Goal: Transaction & Acquisition: Purchase product/service

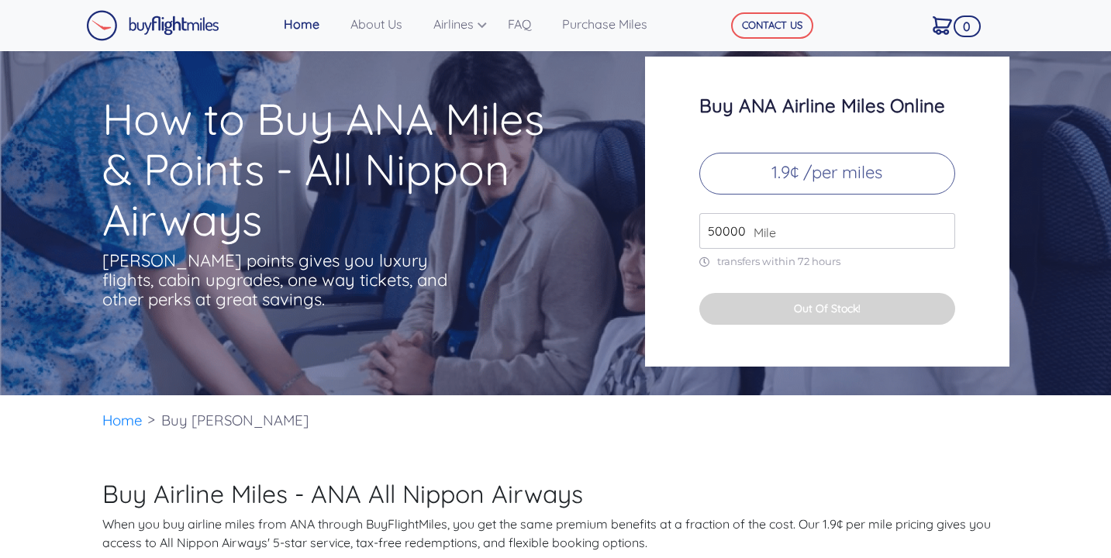
click at [940, 226] on input "50000" at bounding box center [827, 231] width 256 height 36
click at [940, 226] on input "51000" at bounding box center [827, 231] width 256 height 36
click at [940, 226] on input "52000" at bounding box center [827, 231] width 256 height 36
click at [940, 226] on input "53000" at bounding box center [827, 231] width 256 height 36
click at [940, 226] on input "54000" at bounding box center [827, 231] width 256 height 36
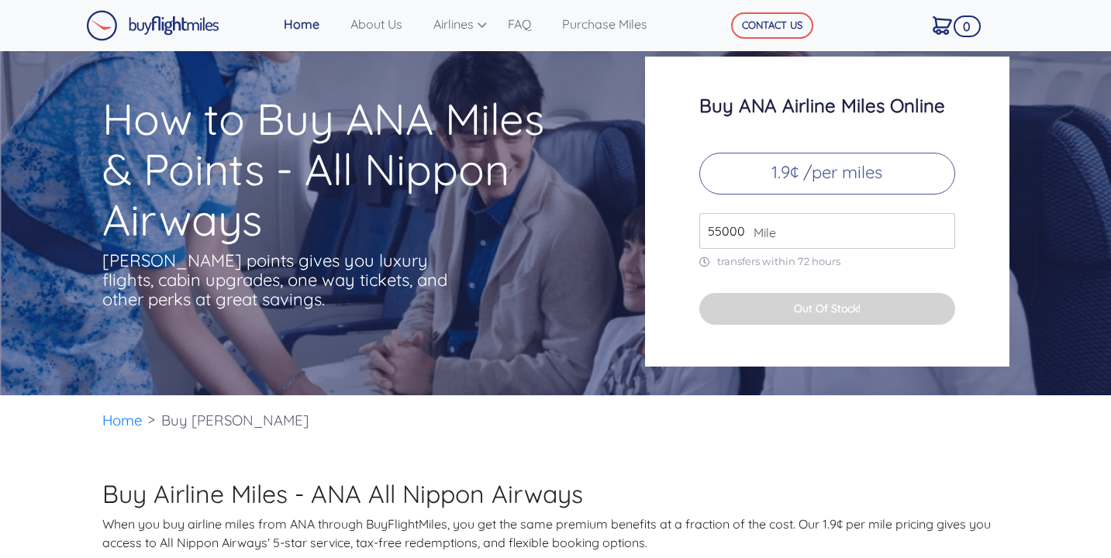
click at [940, 226] on input "55000" at bounding box center [827, 231] width 256 height 36
click at [940, 226] on input "56000" at bounding box center [827, 231] width 256 height 36
click at [940, 226] on input "57000" at bounding box center [827, 231] width 256 height 36
click at [940, 226] on input "58000" at bounding box center [827, 231] width 256 height 36
drag, startPoint x: 831, startPoint y: 229, endPoint x: 686, endPoint y: 207, distance: 146.7
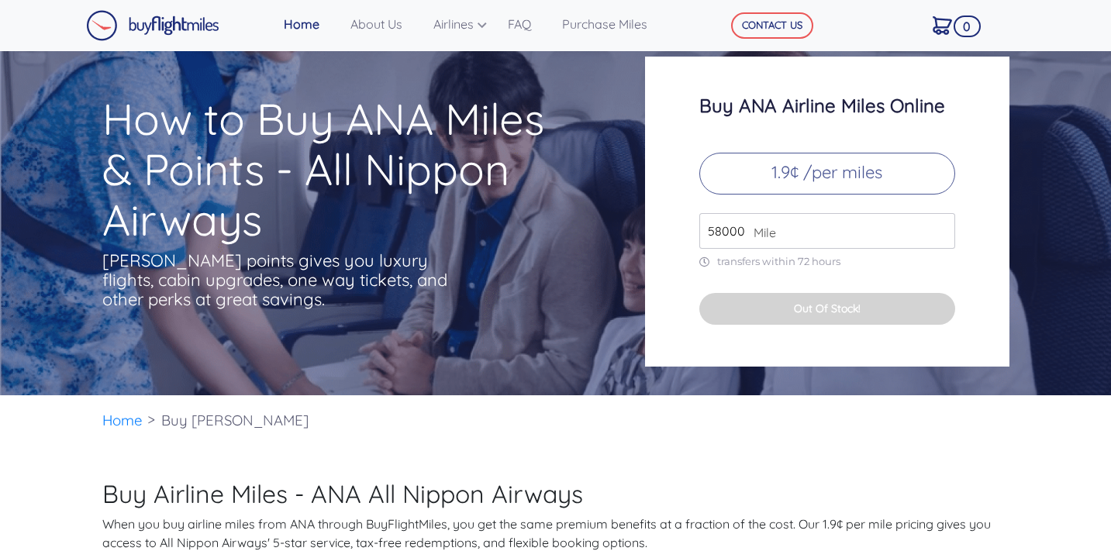
click at [685, 207] on div "Buy ANA Airline Miles Online 1.9¢ /per miles 58000 Mile transfers within 72 hou…" at bounding box center [827, 212] width 364 height 310
click at [947, 226] on input "58000" at bounding box center [827, 231] width 256 height 36
click at [937, 229] on input "59000" at bounding box center [827, 231] width 256 height 36
click at [937, 229] on input "60000" at bounding box center [827, 231] width 256 height 36
click at [937, 229] on input "61000" at bounding box center [827, 231] width 256 height 36
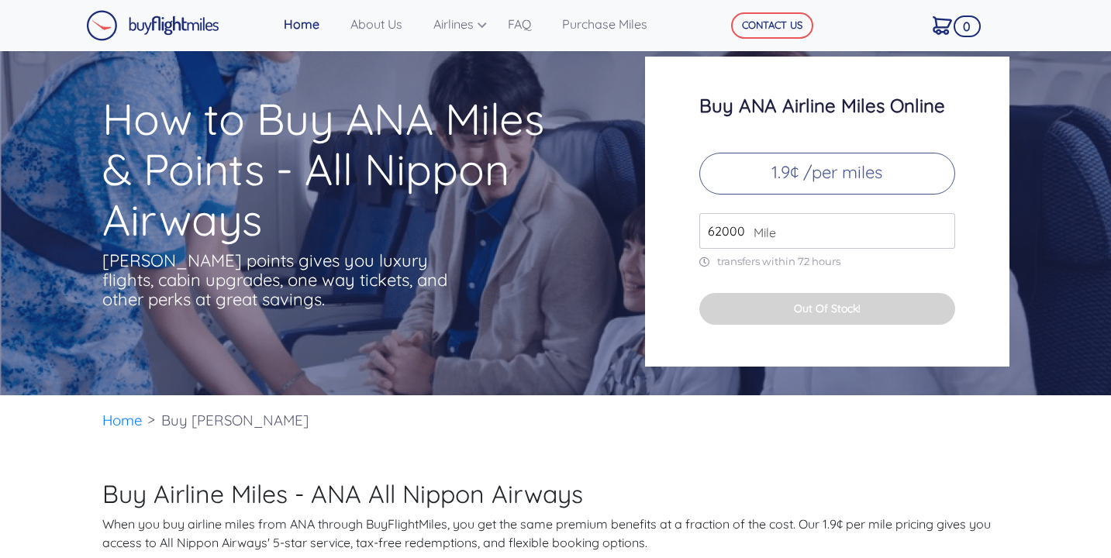
click at [937, 229] on input "62000" at bounding box center [827, 231] width 256 height 36
click at [937, 229] on input "63000" at bounding box center [827, 231] width 256 height 36
click at [846, 164] on p "1.9¢ /per miles" at bounding box center [827, 174] width 256 height 42
click at [905, 229] on input "63000" at bounding box center [827, 231] width 256 height 36
click at [938, 226] on input "64000" at bounding box center [827, 231] width 256 height 36
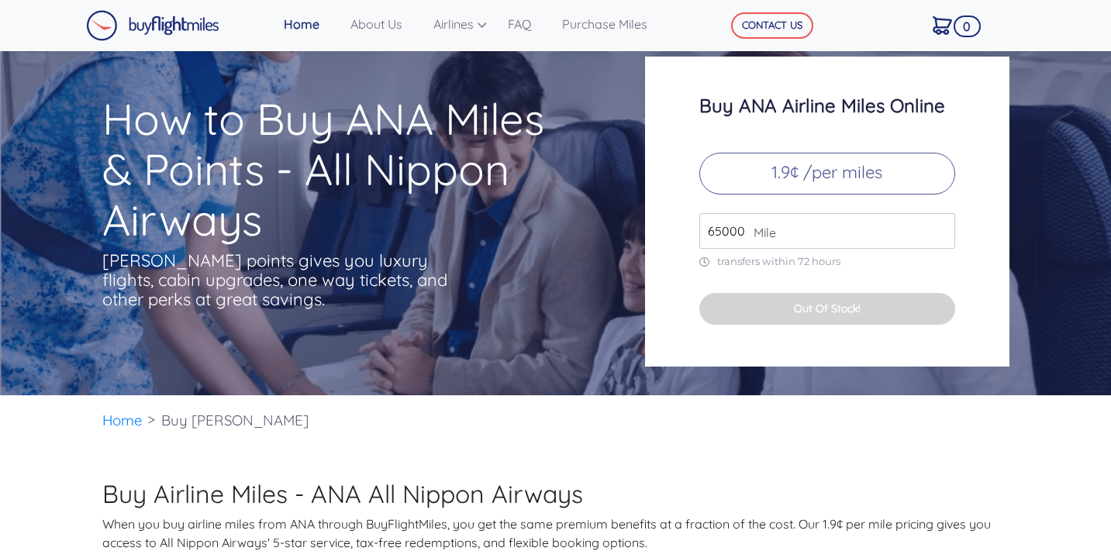
click at [938, 226] on input "65000" at bounding box center [827, 231] width 256 height 36
click at [938, 226] on input "66000" at bounding box center [827, 231] width 256 height 36
click at [938, 226] on input "67000" at bounding box center [827, 231] width 256 height 36
click at [938, 226] on input "68000" at bounding box center [827, 231] width 256 height 36
click at [938, 226] on input "69000" at bounding box center [827, 231] width 256 height 36
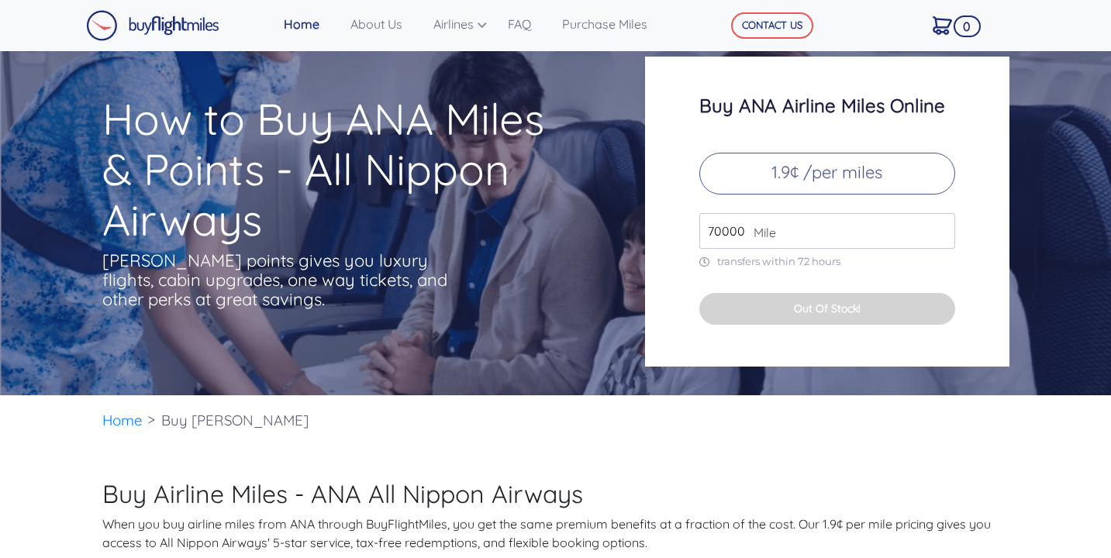
click at [938, 226] on input "70000" at bounding box center [827, 231] width 256 height 36
click at [938, 226] on input "71000" at bounding box center [827, 231] width 256 height 36
click at [938, 226] on input "72000" at bounding box center [827, 231] width 256 height 36
click at [938, 226] on input "73000" at bounding box center [827, 231] width 256 height 36
click at [938, 226] on input "74000" at bounding box center [827, 231] width 256 height 36
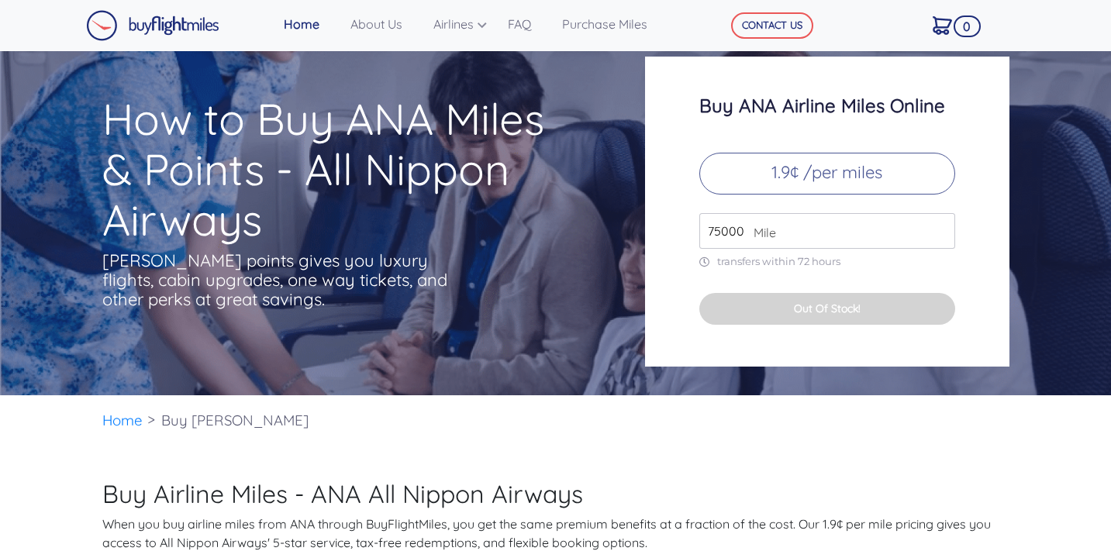
click at [938, 226] on input "75000" at bounding box center [827, 231] width 256 height 36
click at [938, 226] on input "76000" at bounding box center [827, 231] width 256 height 36
click at [938, 226] on input "77000" at bounding box center [827, 231] width 256 height 36
click at [938, 226] on input "78000" at bounding box center [827, 231] width 256 height 36
click at [938, 226] on input "79000" at bounding box center [827, 231] width 256 height 36
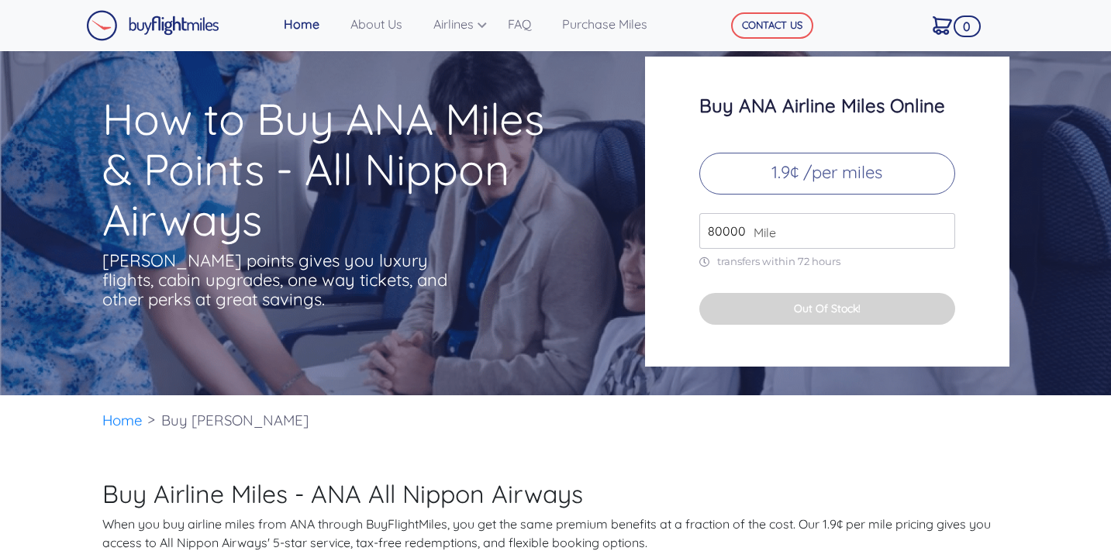
click at [938, 226] on input "80000" at bounding box center [827, 231] width 256 height 36
click at [938, 226] on input "81000" at bounding box center [827, 231] width 256 height 36
click at [938, 226] on input "82000" at bounding box center [827, 231] width 256 height 36
click at [938, 226] on input "83000" at bounding box center [827, 231] width 256 height 36
click at [938, 226] on input "84000" at bounding box center [827, 231] width 256 height 36
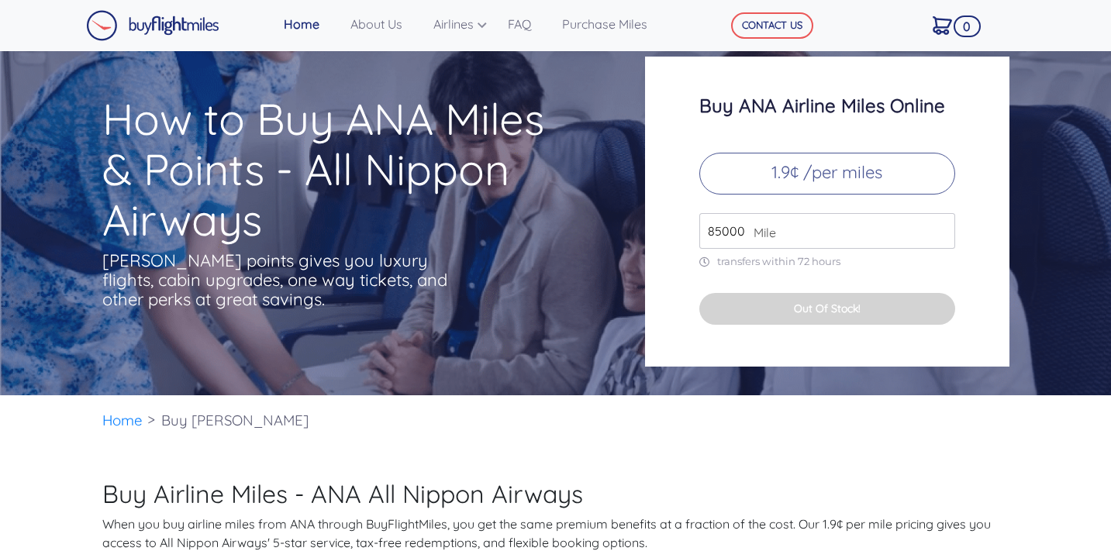
click at [938, 226] on input "85000" at bounding box center [827, 231] width 256 height 36
type input "49000"
click at [945, 236] on input "49000" at bounding box center [827, 231] width 256 height 36
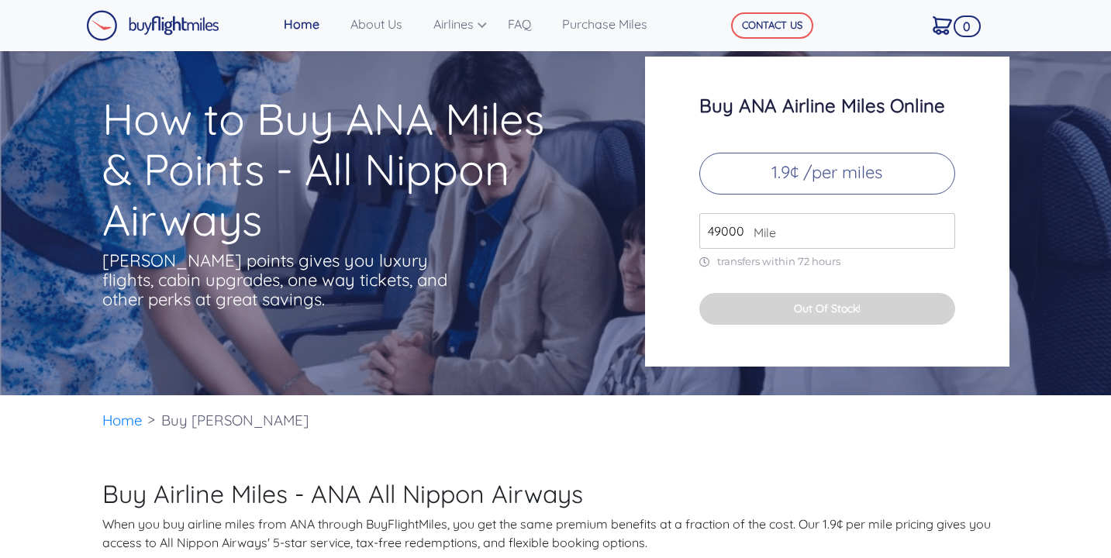
click at [945, 236] on input "49000" at bounding box center [827, 231] width 256 height 36
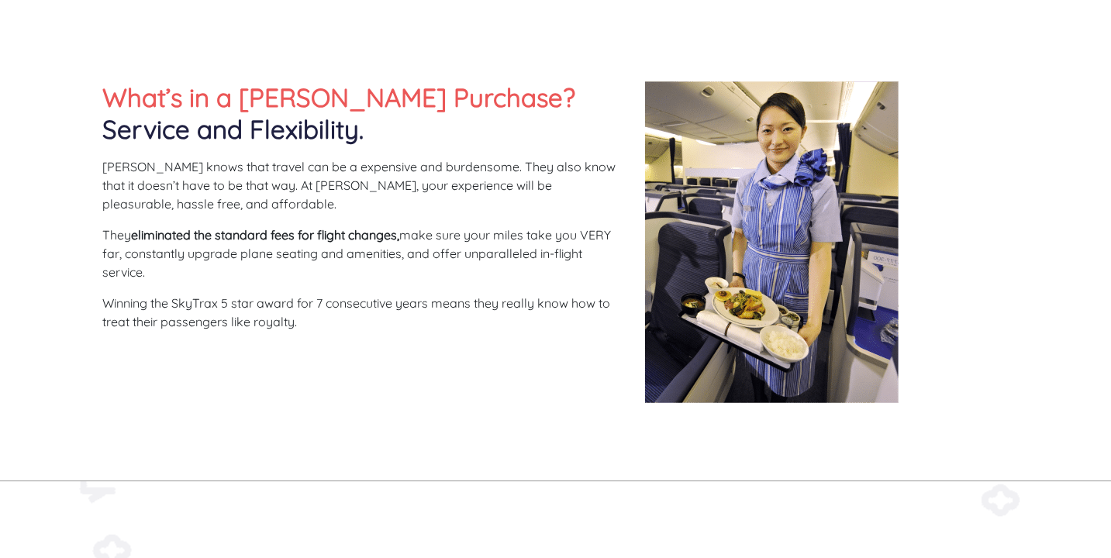
scroll to position [581, 0]
